Goal: Task Accomplishment & Management: Manage account settings

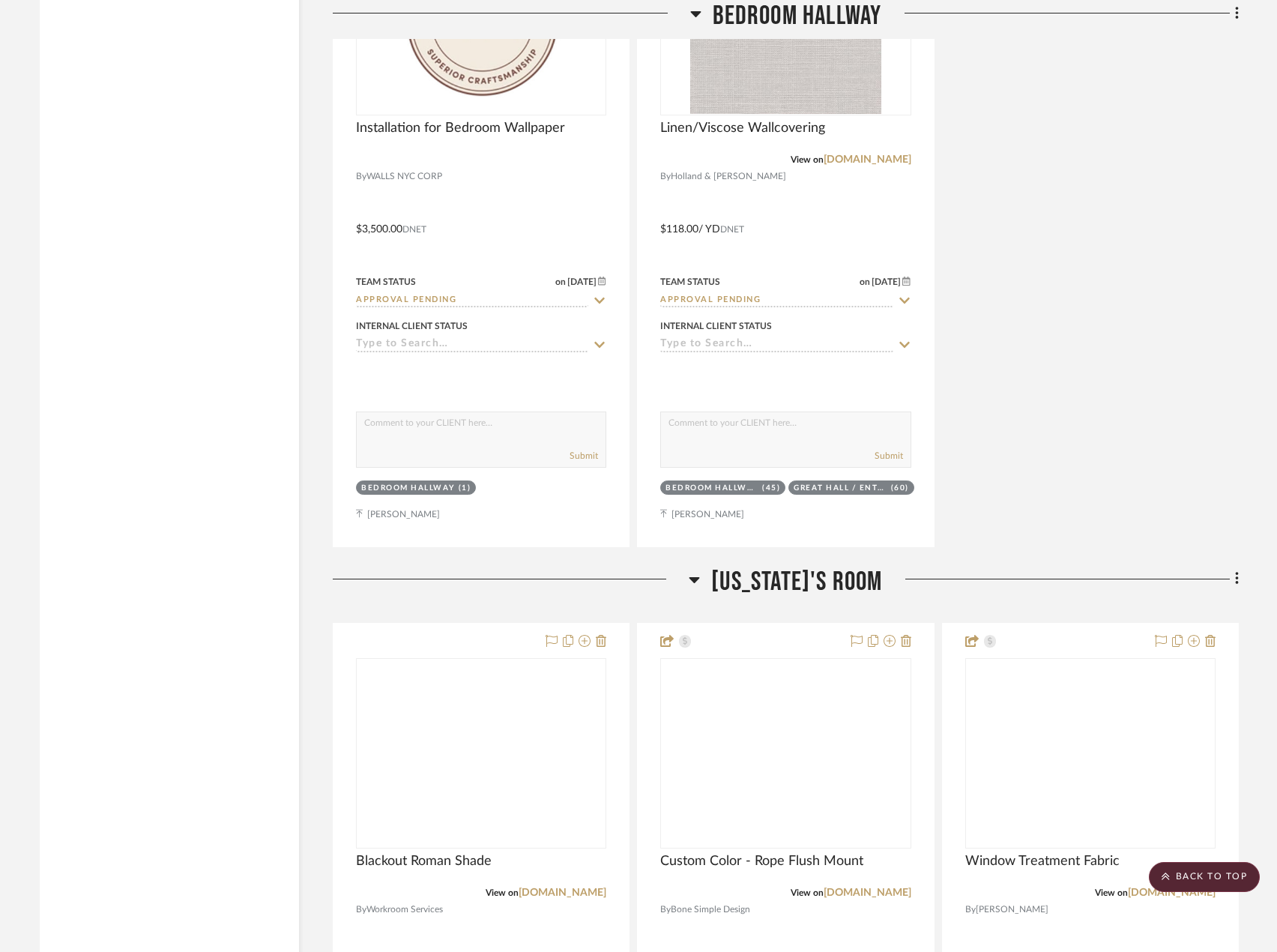
scroll to position [5995, 0]
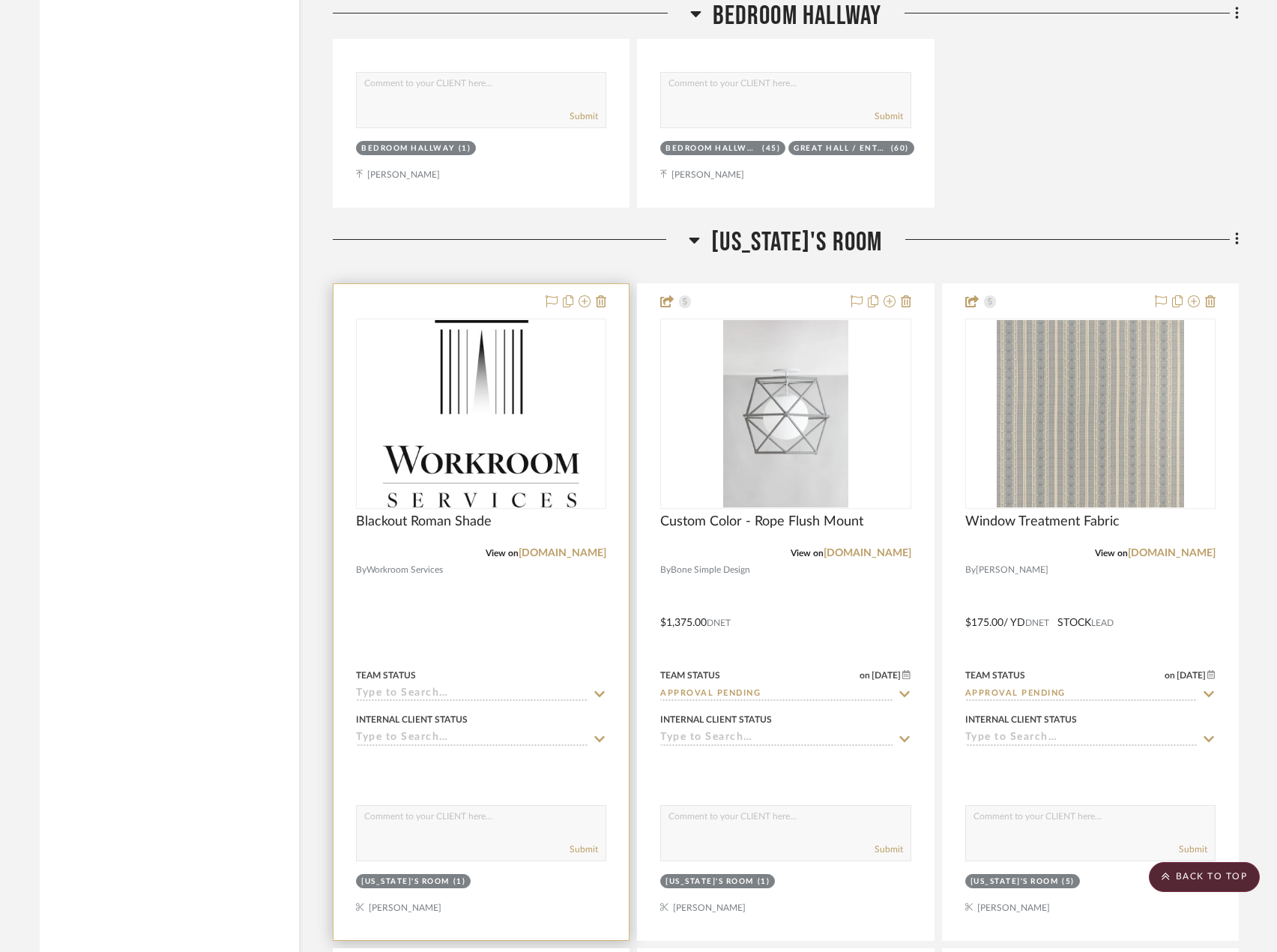
click at [518, 629] on div at bounding box center [481, 612] width 296 height 656
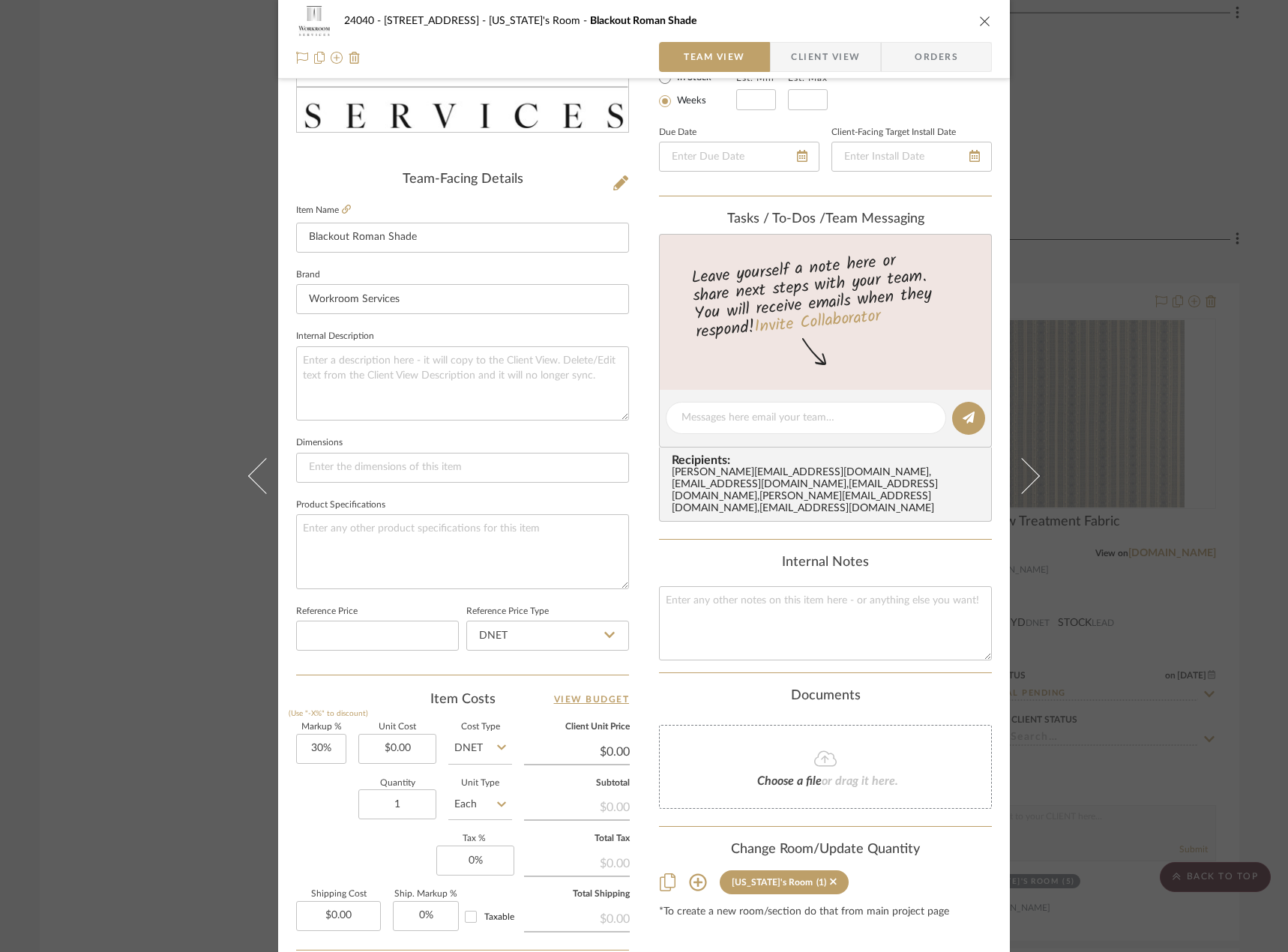
scroll to position [375, 0]
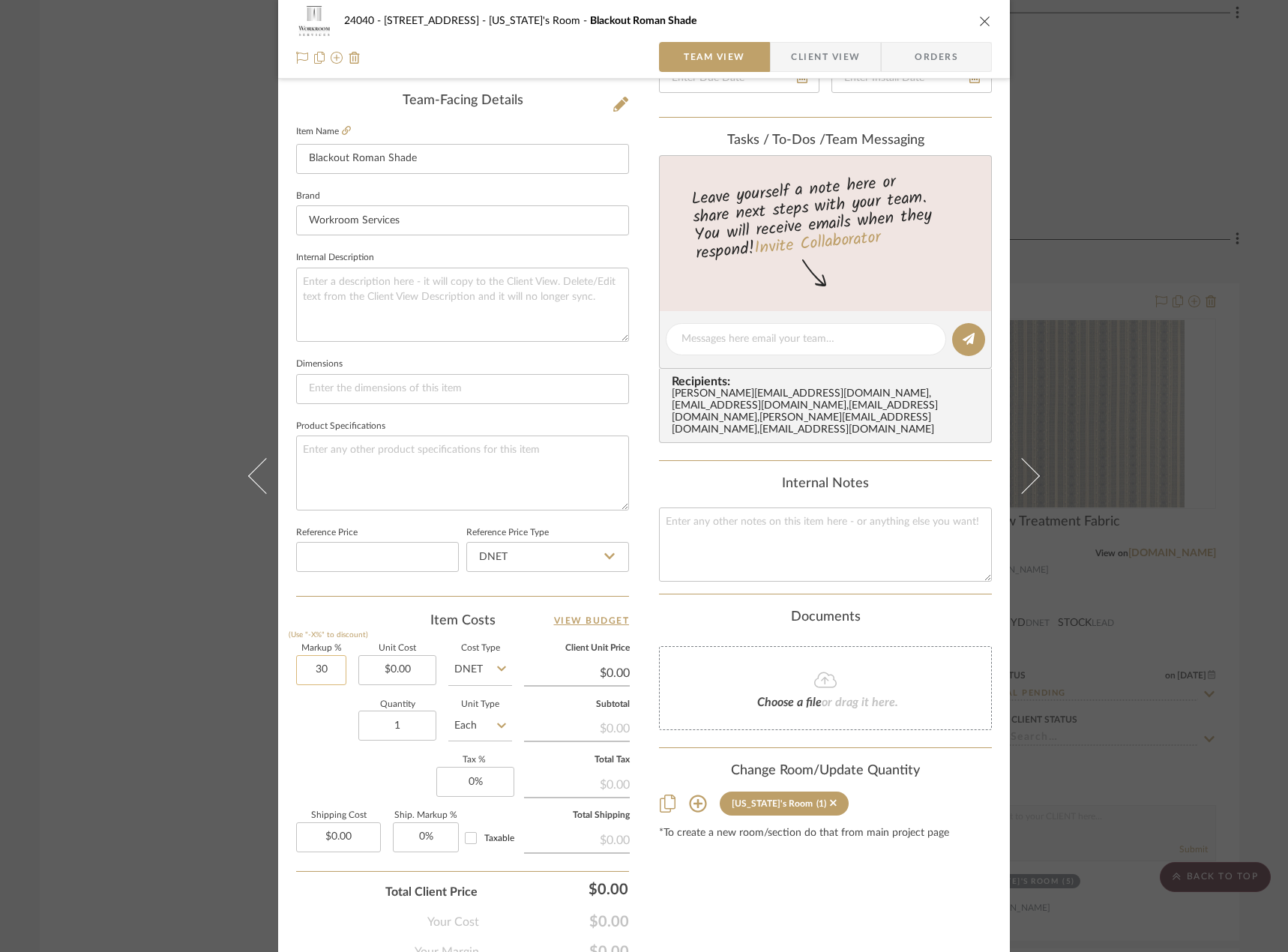
click at [319, 664] on input "30" at bounding box center [321, 670] width 50 height 30
type input "0%"
type input "0"
click at [485, 775] on input "0" at bounding box center [475, 781] width 78 height 30
type input "8.875"
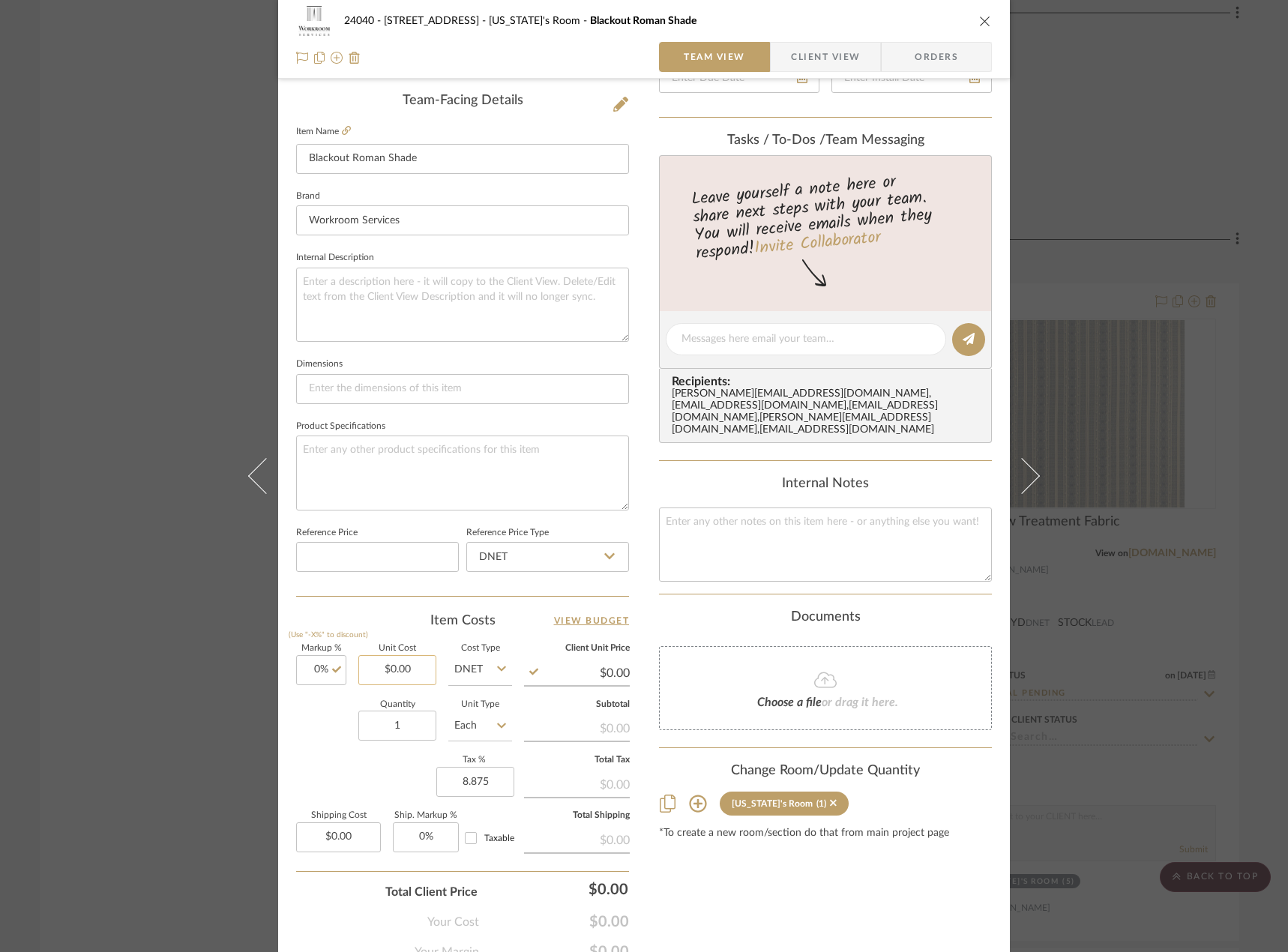
type input "0.00"
type input "8.875%"
click at [405, 665] on input "0.00" at bounding box center [397, 670] width 78 height 30
type input "$3,710.00"
click at [345, 755] on div "Markup % (Use "-X%" to discount) 0% Unit Cost $3,710.00 Cost Type DNET Client U…" at bounding box center [463, 754] width 333 height 219
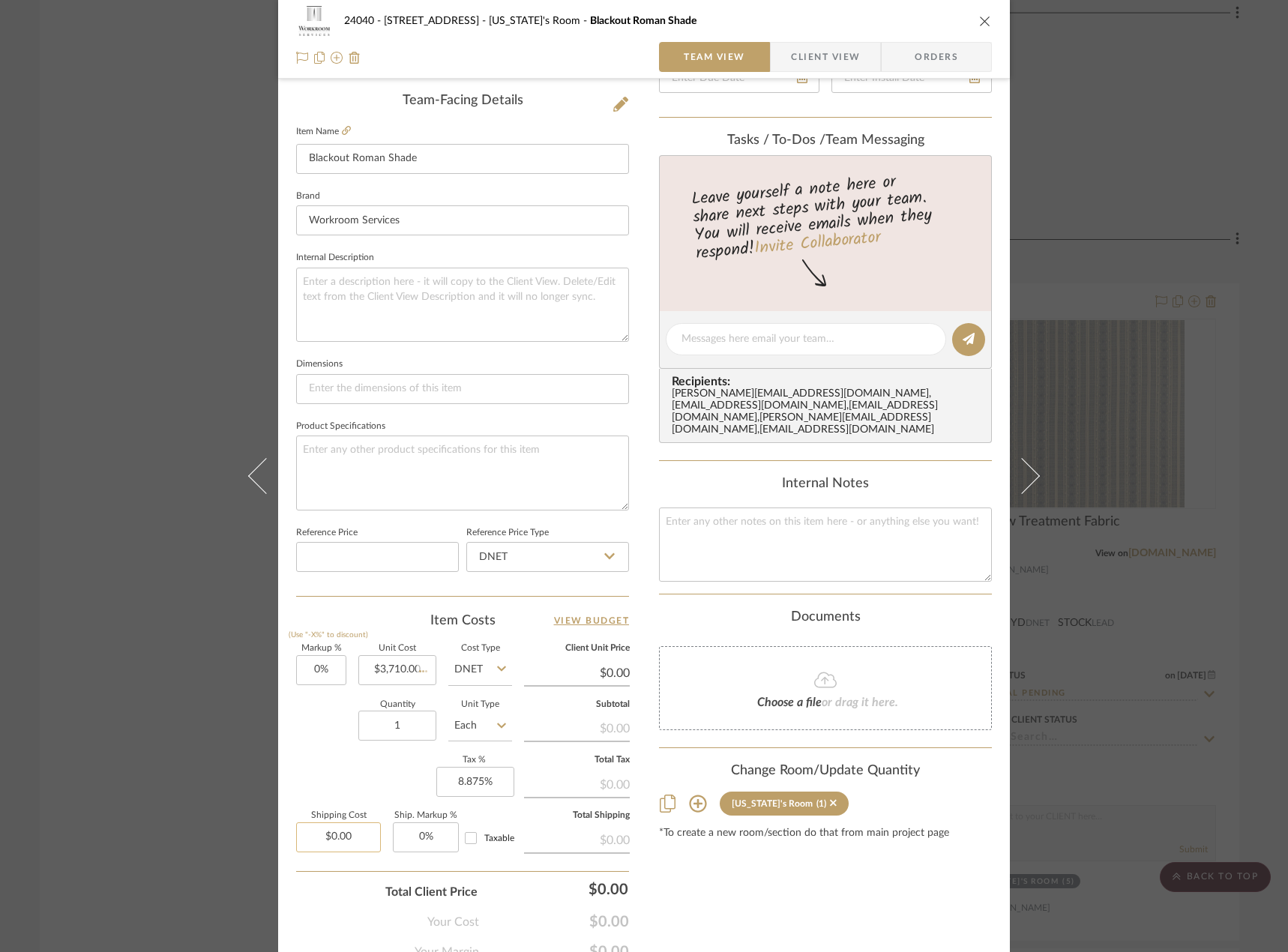
type input "$3,710.00"
click at [840, 62] on span "Client View" at bounding box center [825, 56] width 69 height 30
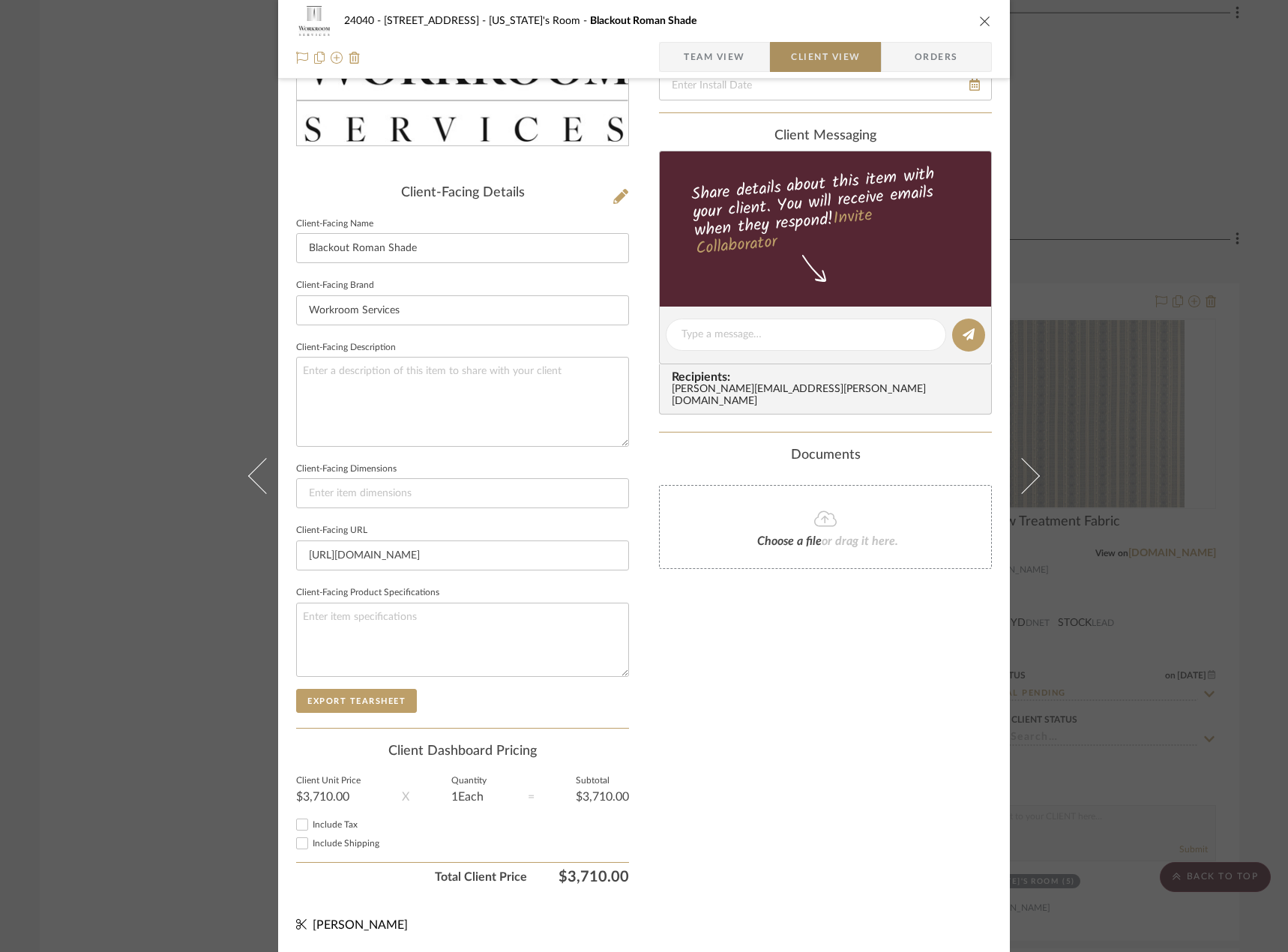
scroll to position [282, 0]
click at [384, 398] on textarea at bounding box center [463, 401] width 333 height 89
click at [521, 395] on textarea "Description: Fabrication and Installation of Lutron Motorized Blackout Lined an…" at bounding box center [463, 401] width 333 height 89
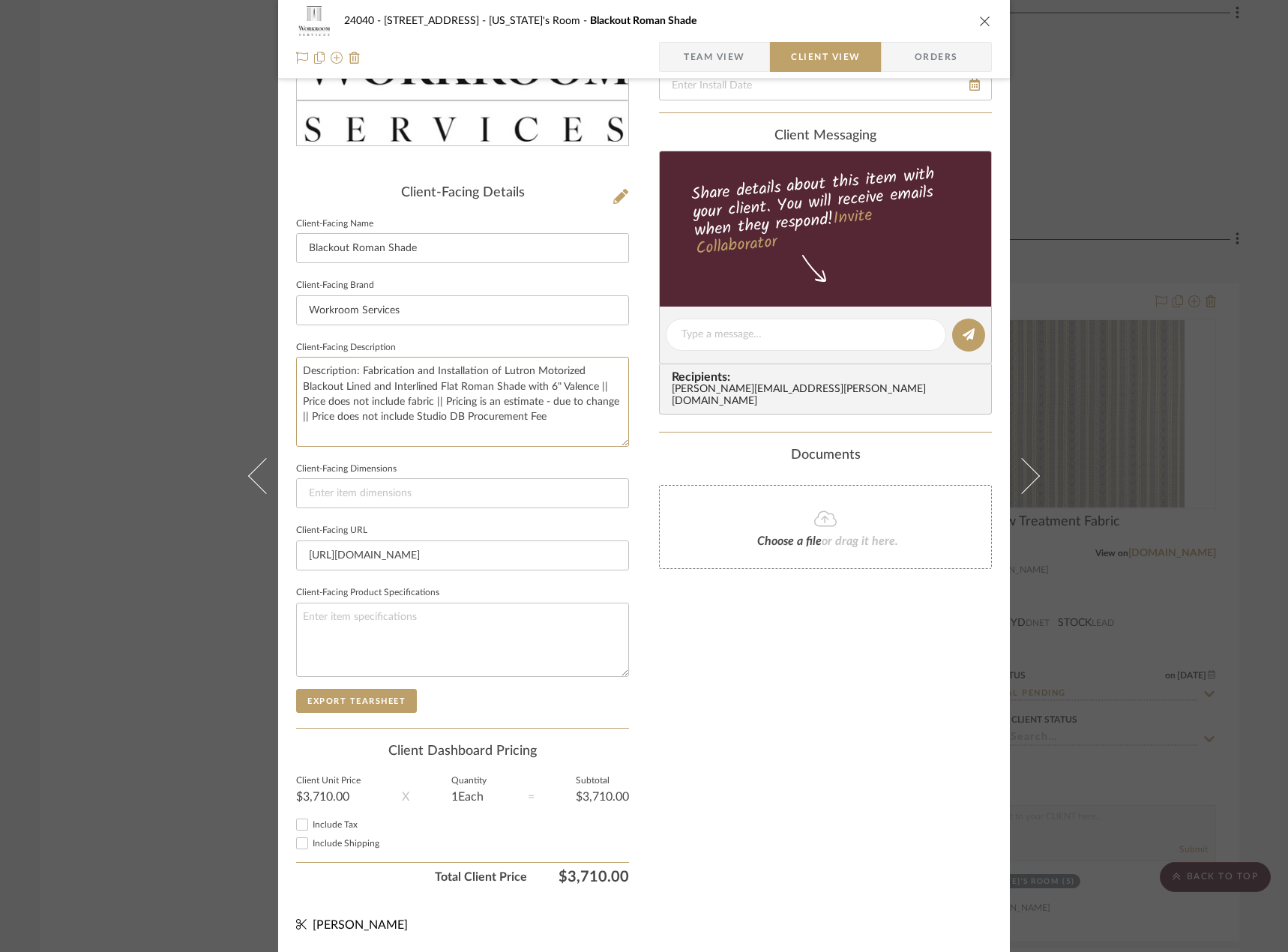
type textarea "Description: Fabrication and Installation of Lutron Motorized Blackout Lined an…"
click at [800, 634] on div "Only content on this tab can share to Dashboard. Click eyeball icon to show or …" at bounding box center [826, 356] width 333 height 1073
click at [713, 56] on span "Team View" at bounding box center [714, 56] width 61 height 30
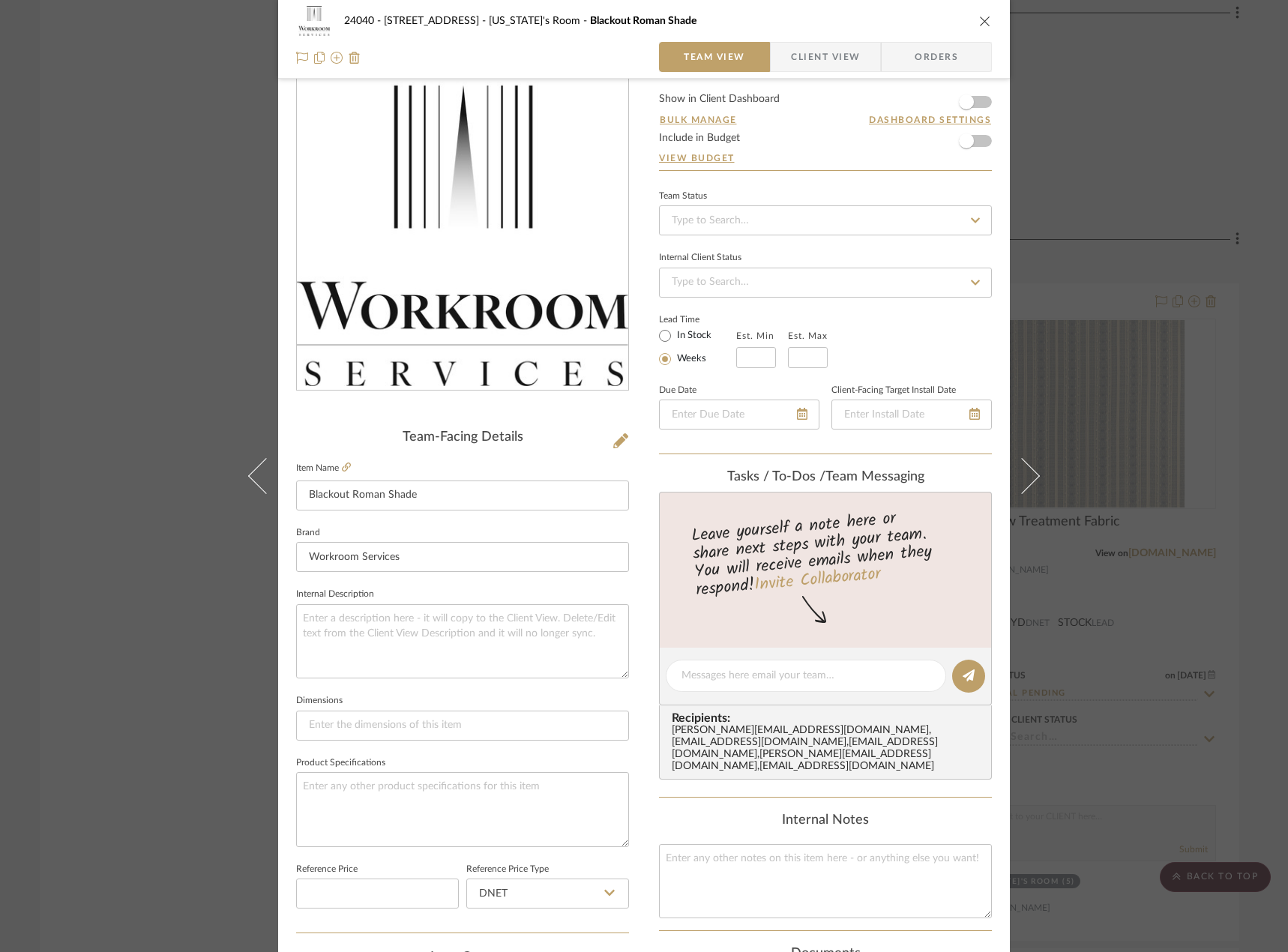
scroll to position [0, 0]
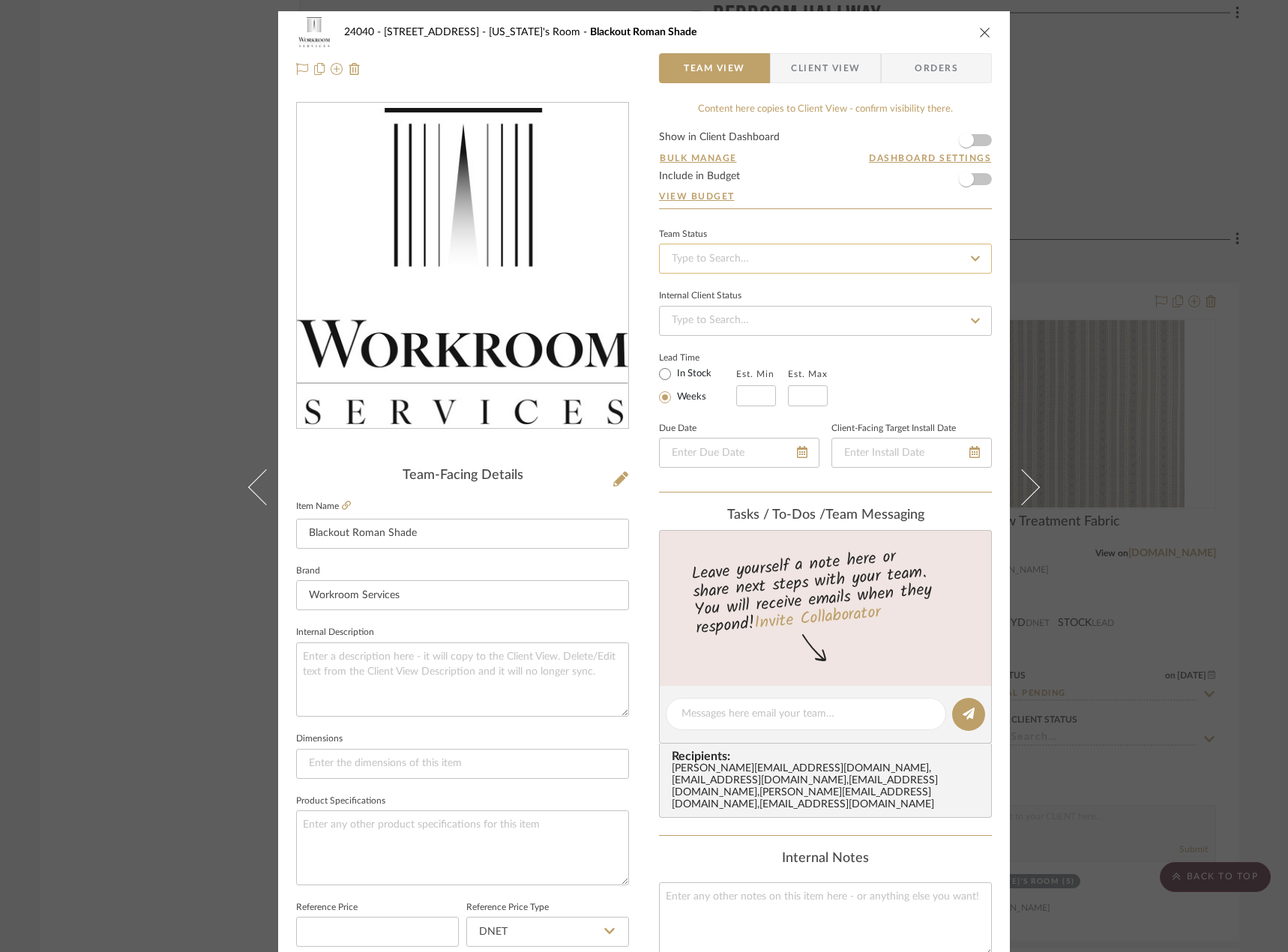
click at [717, 251] on input at bounding box center [826, 258] width 333 height 30
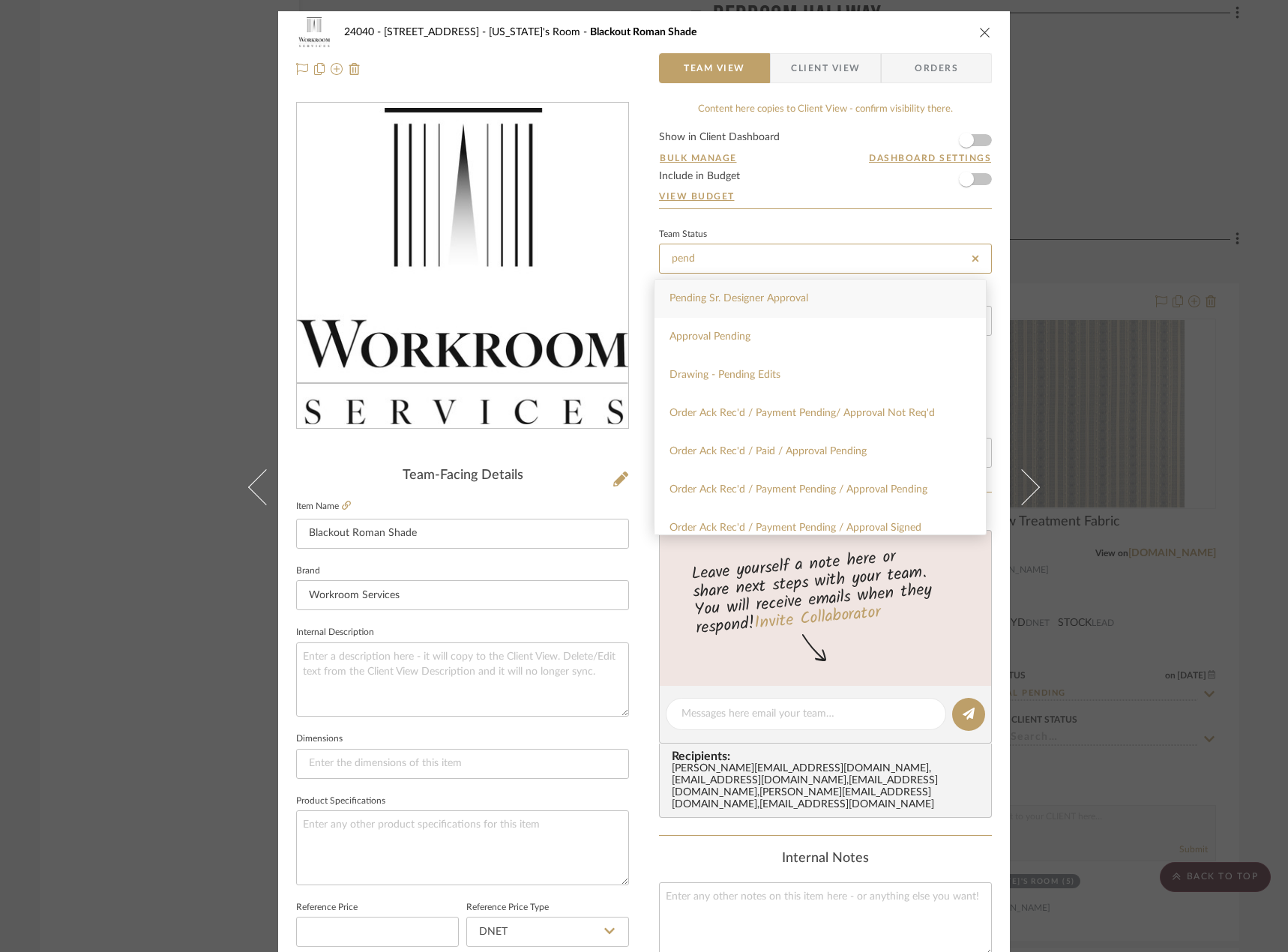
type input "pend"
click at [715, 302] on span "Pending Sr. Designer Approval" at bounding box center [739, 298] width 139 height 11
type input "[DATE]"
type input "Pending Sr. Designer Approval"
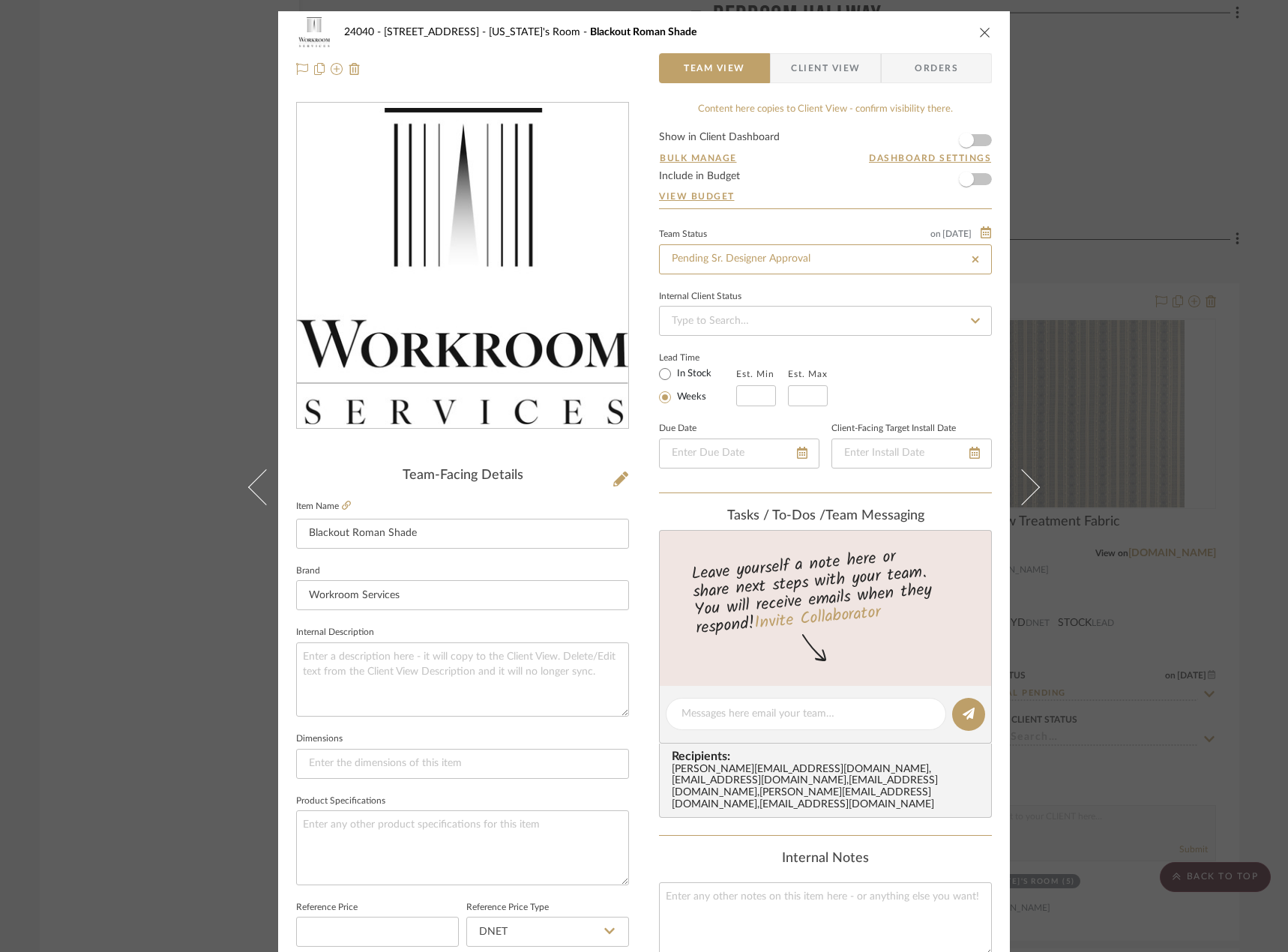
type input "[DATE]"
type input "Pending Sr. Designer Approval"
click at [653, 837] on div "24040 - [GEOGRAPHIC_DATA] [US_STATE]'s Room Blackout Roman Shade Team View Clie…" at bounding box center [644, 703] width 732 height 1384
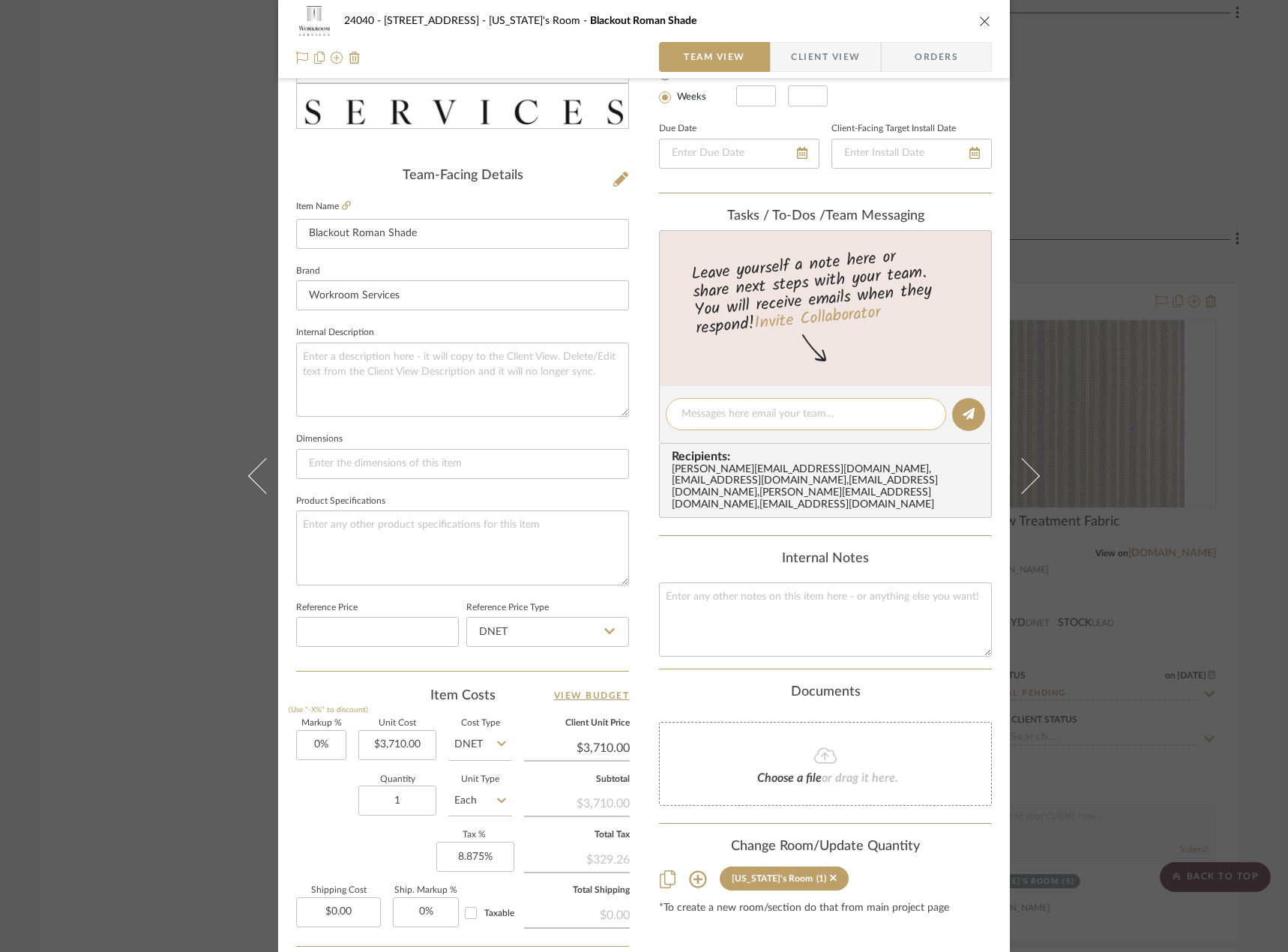
click at [716, 419] on textarea at bounding box center [805, 414] width 249 height 16
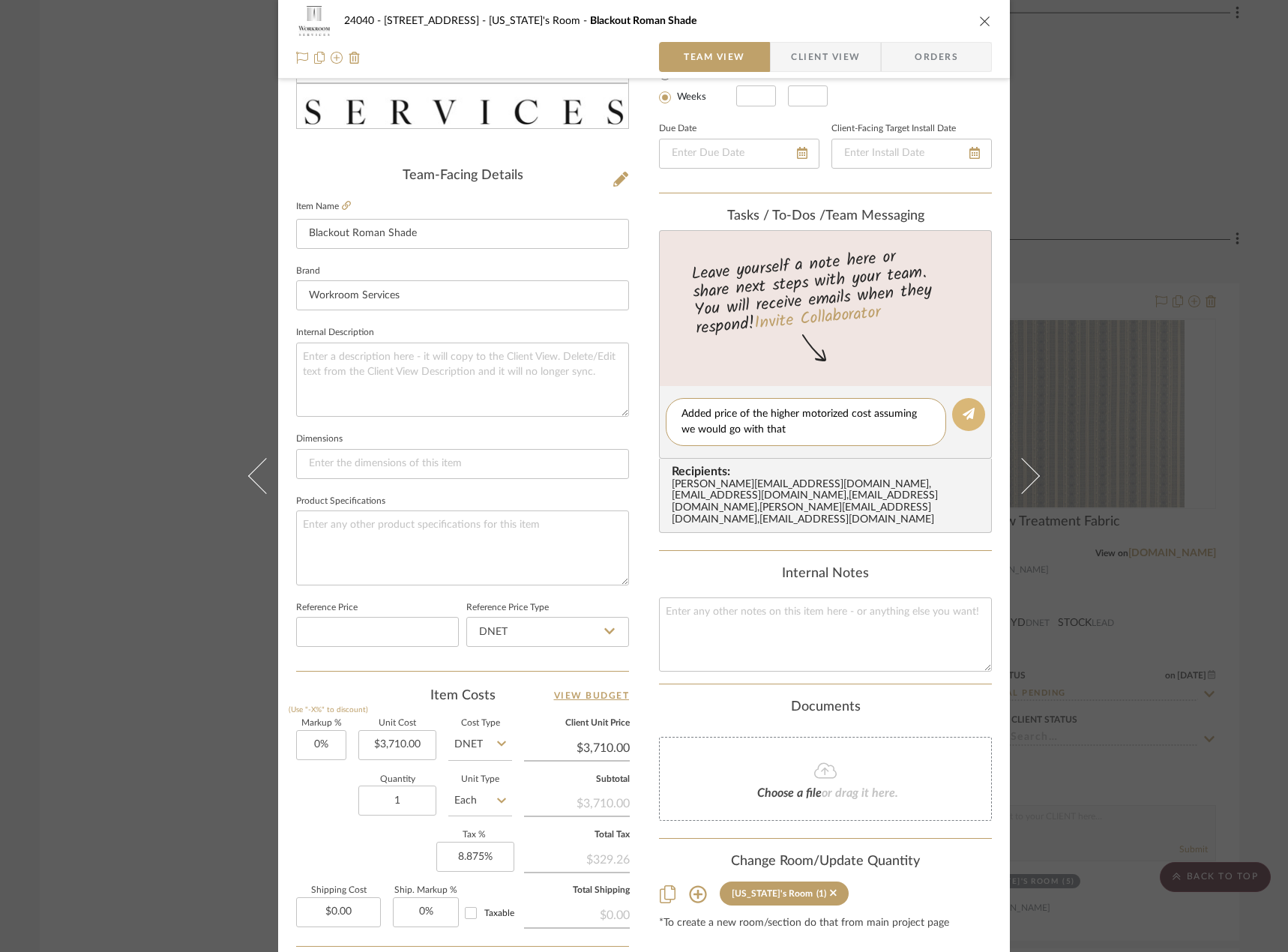
type textarea "Added price of the higher motorized cost assuming we would go with that"
click at [963, 420] on icon at bounding box center [969, 413] width 12 height 12
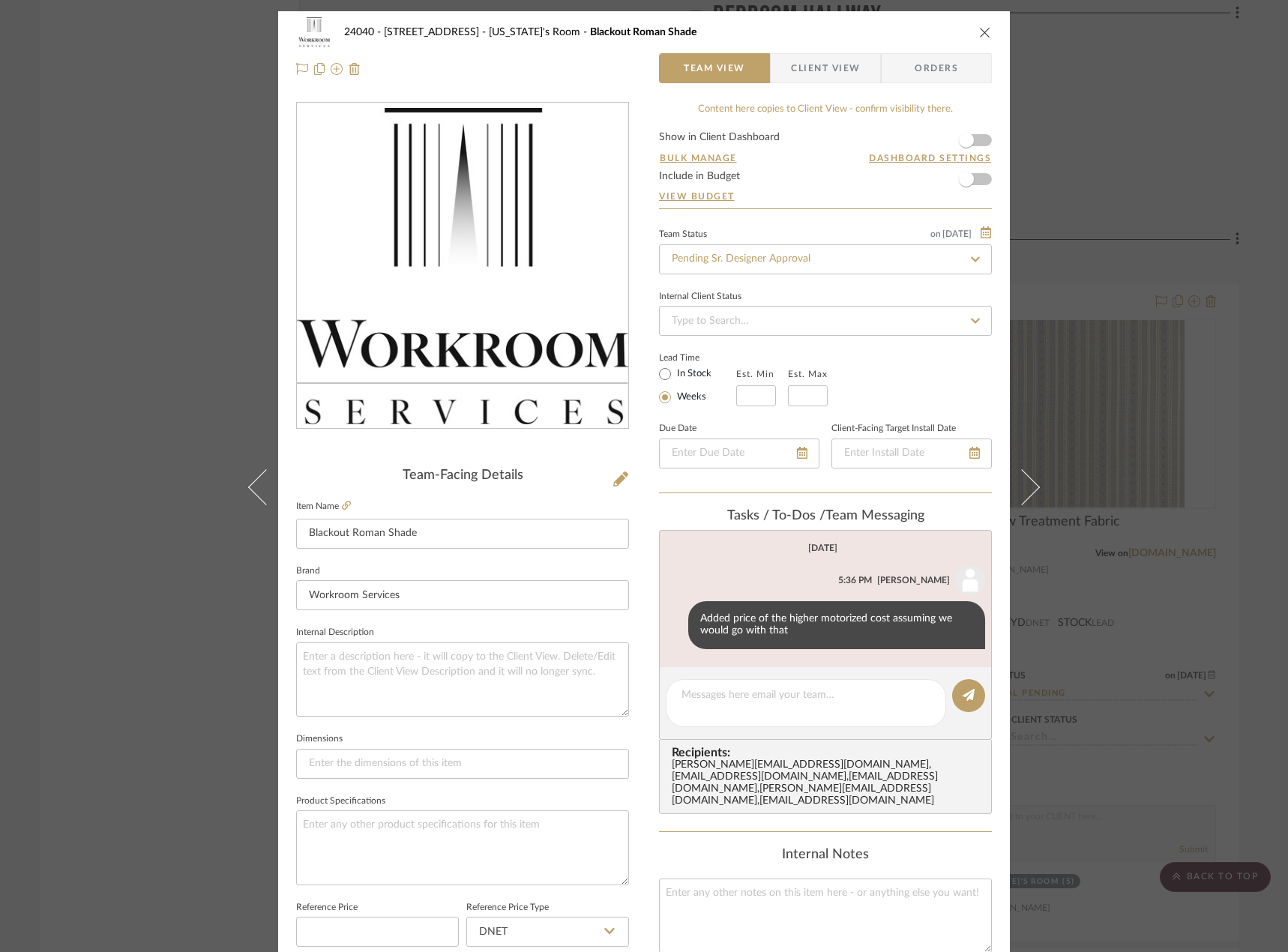
click at [109, 160] on div "24040 - [GEOGRAPHIC_DATA] [US_STATE]'s Room Blackout Roman Shade Team View Clie…" at bounding box center [644, 476] width 1288 height 952
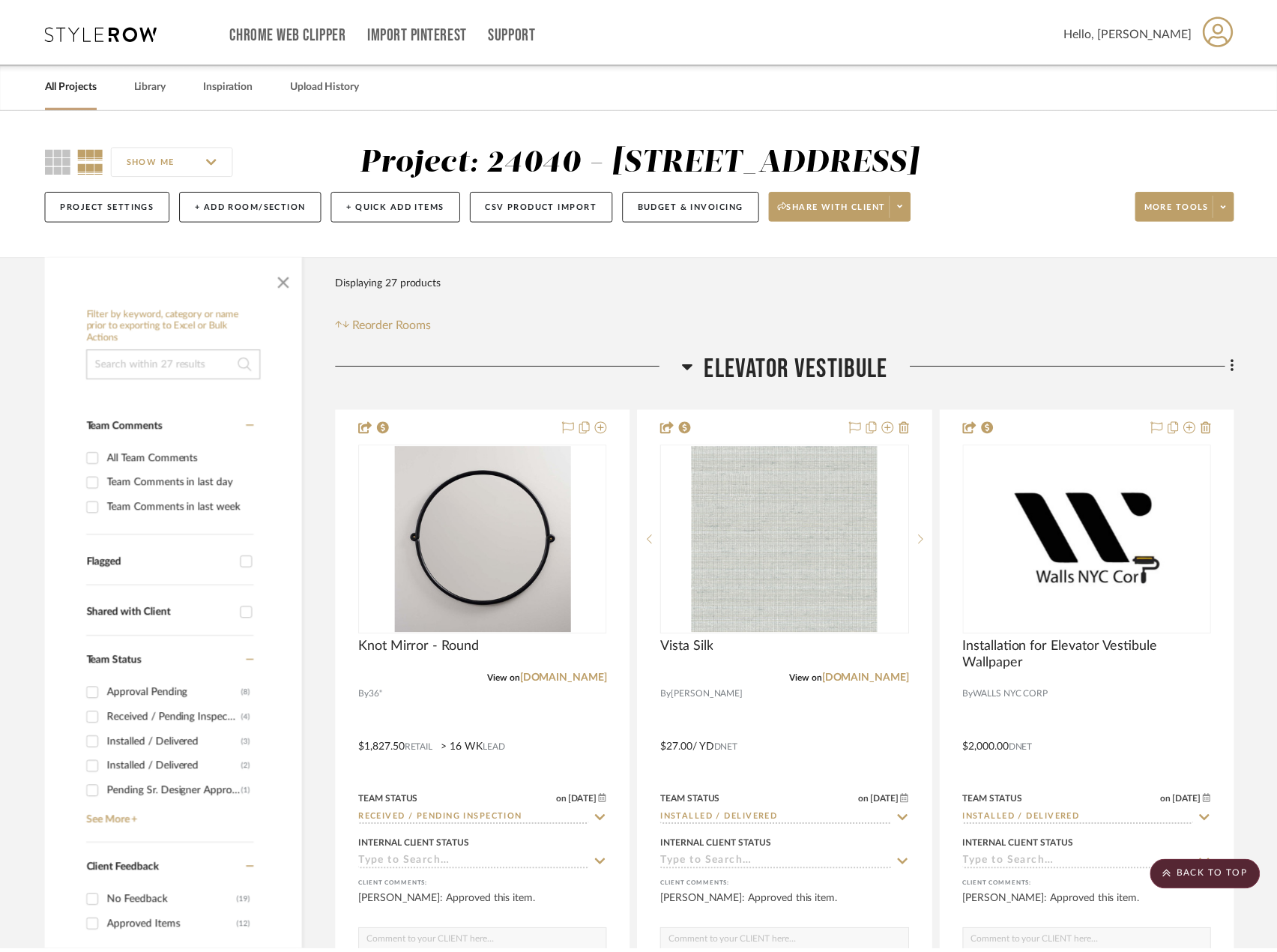
scroll to position [5995, 0]
